Goal: Task Accomplishment & Management: Manage account settings

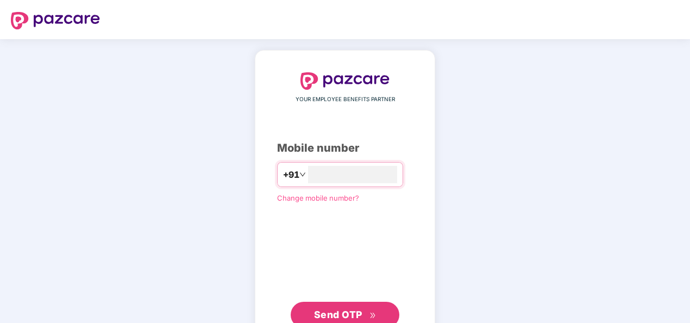
type input "**********"
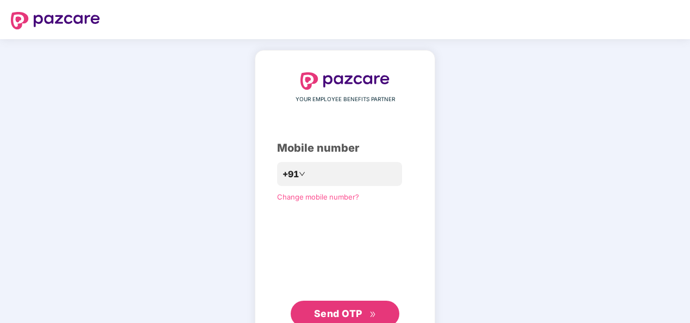
click at [350, 319] on span "Send OTP" at bounding box center [345, 313] width 62 height 15
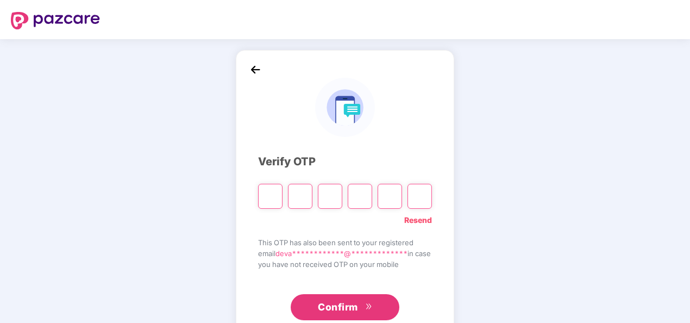
type input "*"
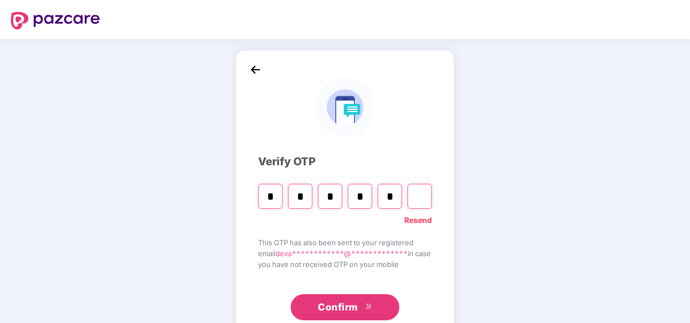
type input "*"
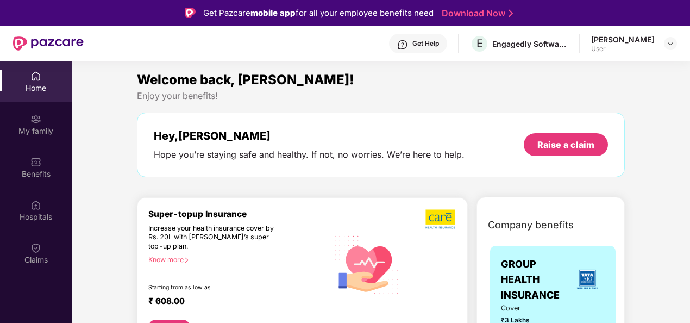
scroll to position [1, 0]
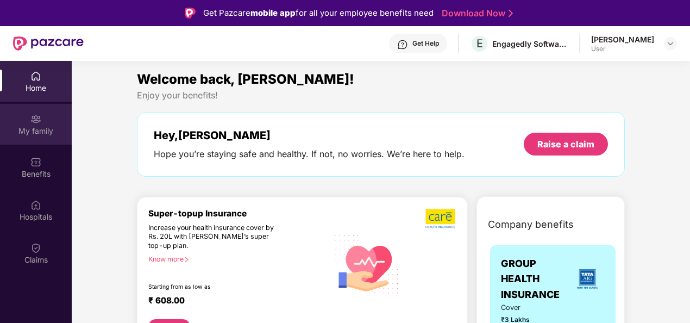
click at [33, 130] on div "My family" at bounding box center [36, 130] width 72 height 11
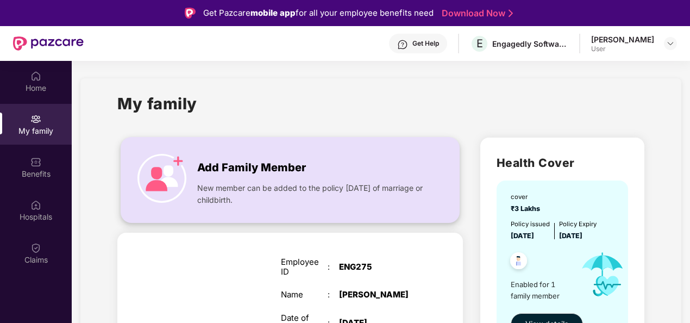
click at [150, 172] on img at bounding box center [161, 178] width 49 height 49
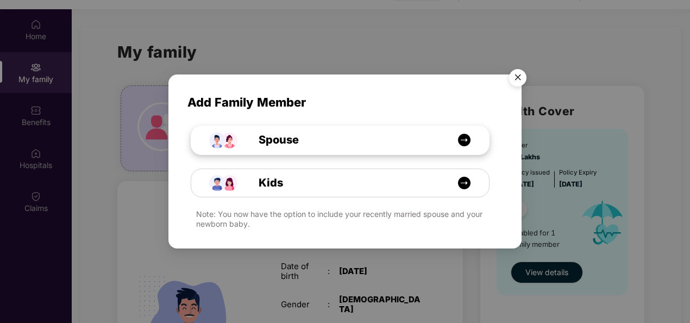
scroll to position [61, 0]
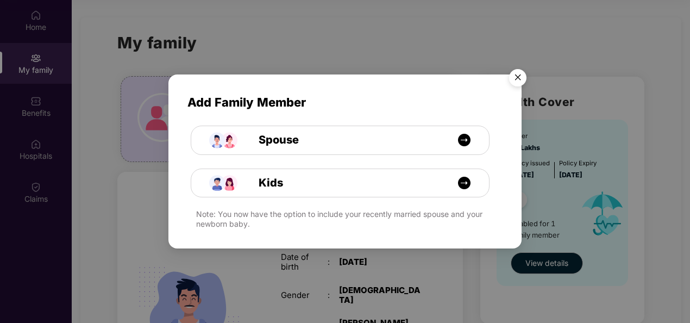
click at [518, 79] on img "Close" at bounding box center [518, 79] width 30 height 30
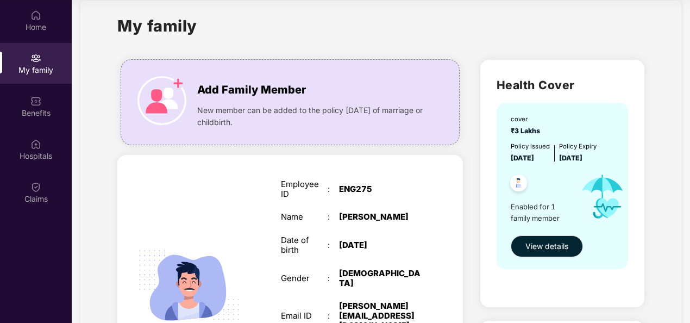
scroll to position [17, 0]
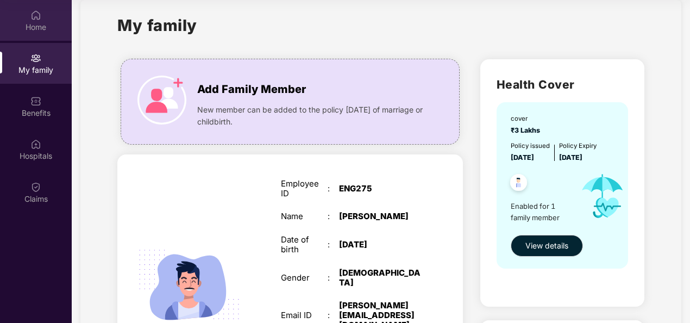
click at [33, 17] on img at bounding box center [35, 15] width 11 height 11
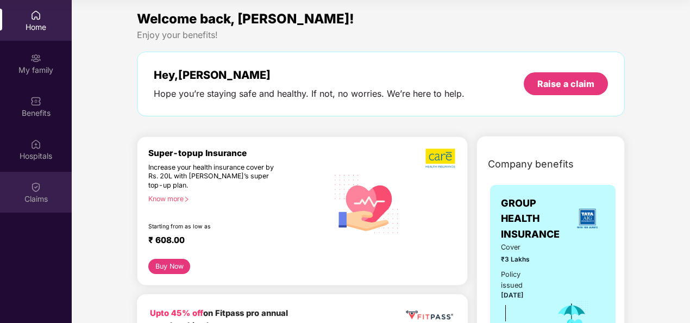
click at [41, 211] on div "Claims" at bounding box center [36, 192] width 72 height 41
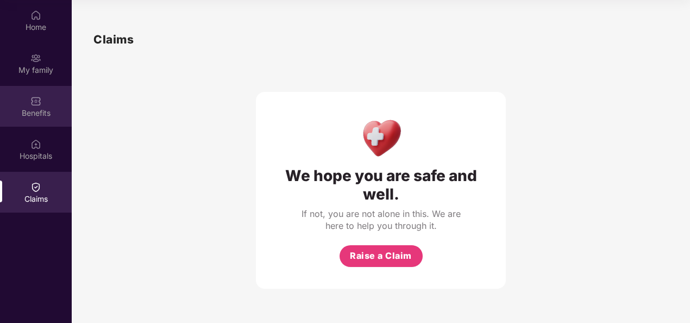
click at [35, 116] on div "Benefits" at bounding box center [36, 113] width 72 height 11
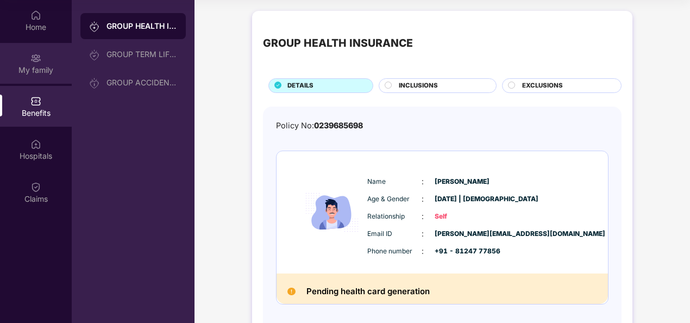
click at [34, 73] on div "My family" at bounding box center [36, 70] width 72 height 11
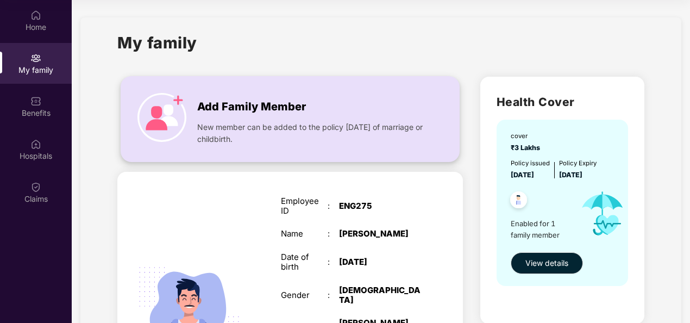
click at [293, 131] on span "New member can be added to the policy [DATE] of marriage or childbirth." at bounding box center [311, 133] width 229 height 24
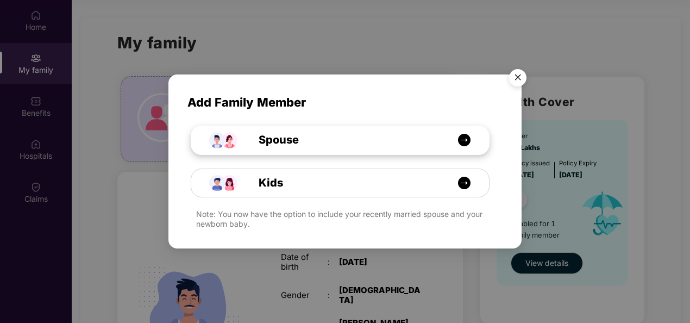
click at [304, 146] on div "Spouse" at bounding box center [345, 139] width 223 height 17
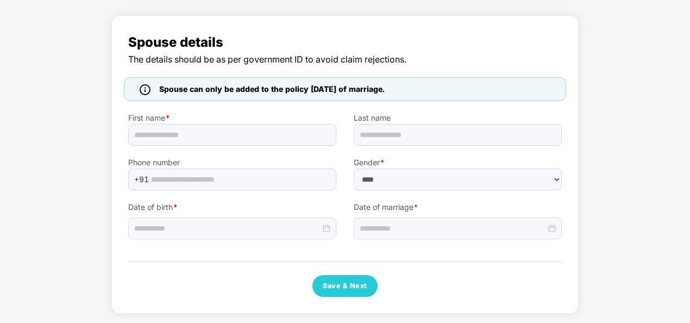
select select "******"
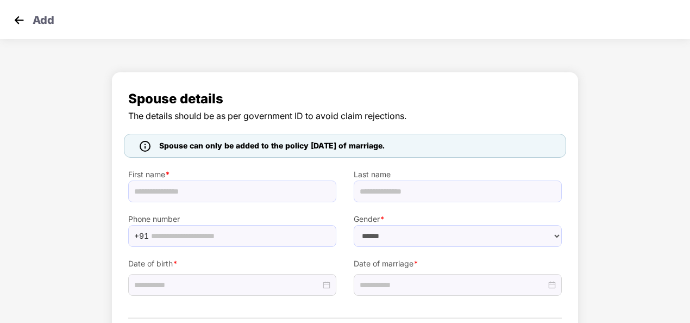
click at [35, 20] on p "Add" at bounding box center [44, 18] width 22 height 13
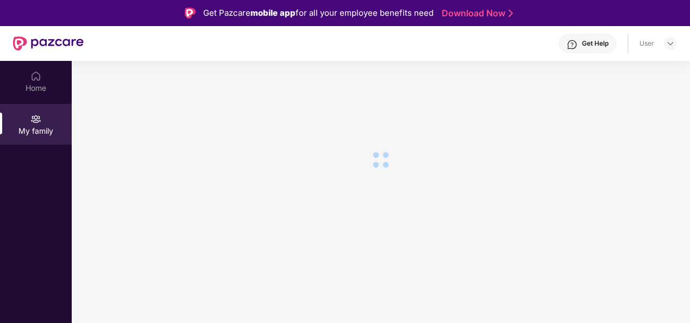
scroll to position [61, 0]
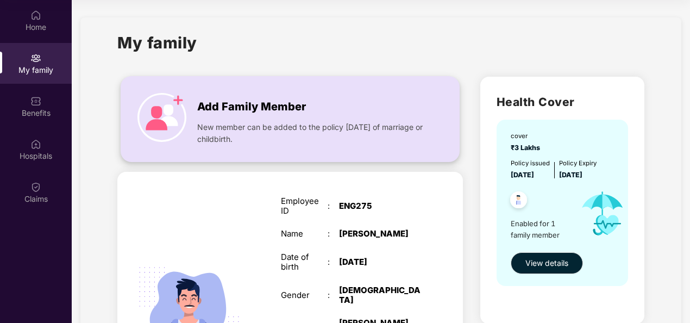
click at [159, 117] on img at bounding box center [161, 117] width 49 height 49
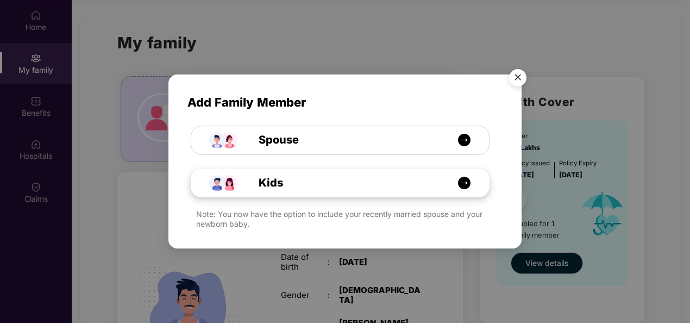
click at [305, 188] on div "Kids" at bounding box center [345, 182] width 223 height 17
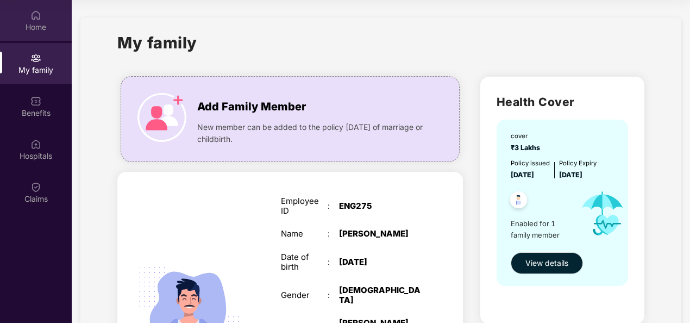
click at [29, 12] on div "Home" at bounding box center [36, 20] width 72 height 41
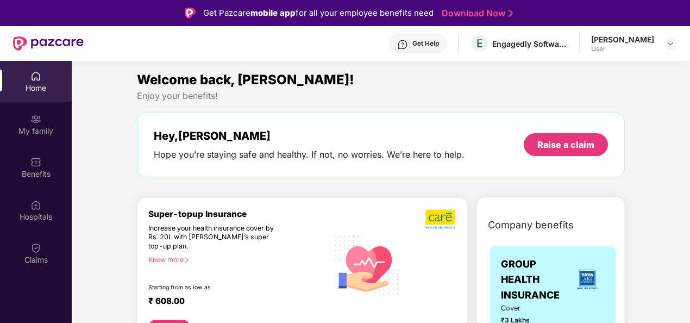
click at [623, 58] on div "Get Help E Engagedly Software India Private Limited [PERSON_NAME] User" at bounding box center [380, 43] width 593 height 35
click at [670, 48] on div at bounding box center [670, 43] width 13 height 13
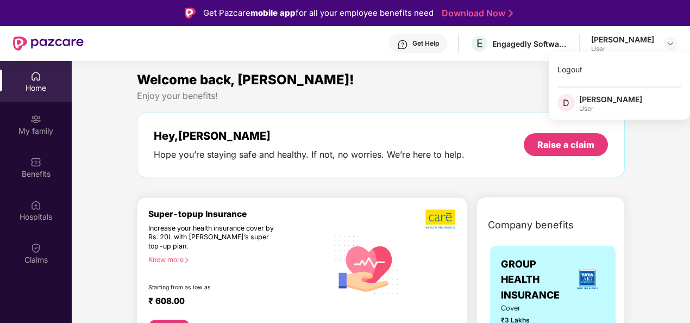
click at [569, 113] on div "Logout D [PERSON_NAME] User" at bounding box center [619, 85] width 141 height 67
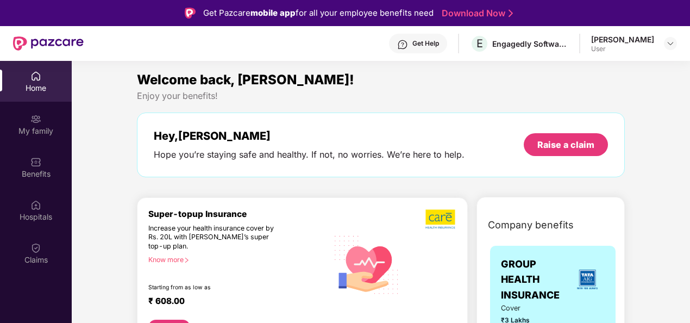
click at [426, 47] on div "Get Help" at bounding box center [425, 43] width 27 height 9
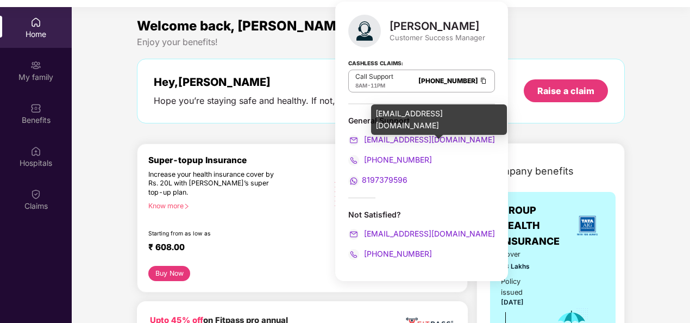
scroll to position [53, 0]
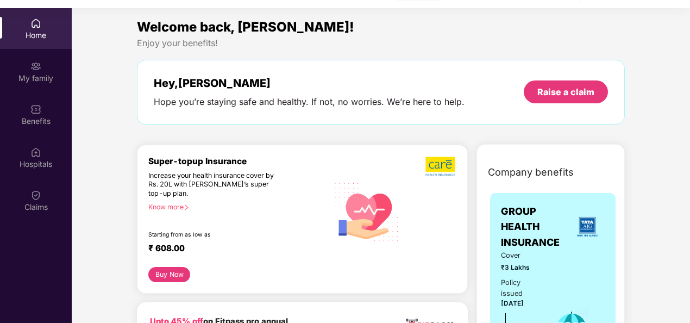
click at [614, 122] on div "Hey, [PERSON_NAME] you’re staying safe and healthy. If not, no worries. We’re h…" at bounding box center [381, 92] width 488 height 65
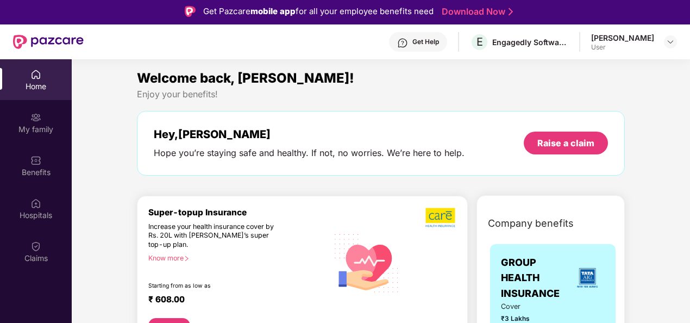
scroll to position [0, 0]
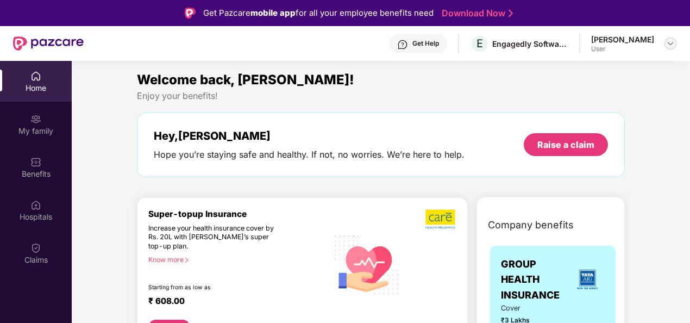
click at [671, 40] on img at bounding box center [670, 43] width 9 height 9
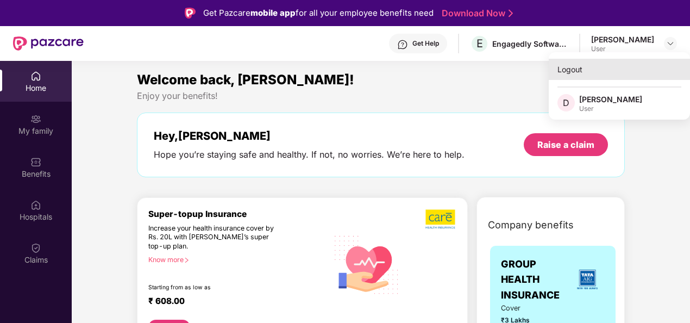
click at [572, 70] on div "Logout" at bounding box center [619, 69] width 141 height 21
